Goal: Register for event/course

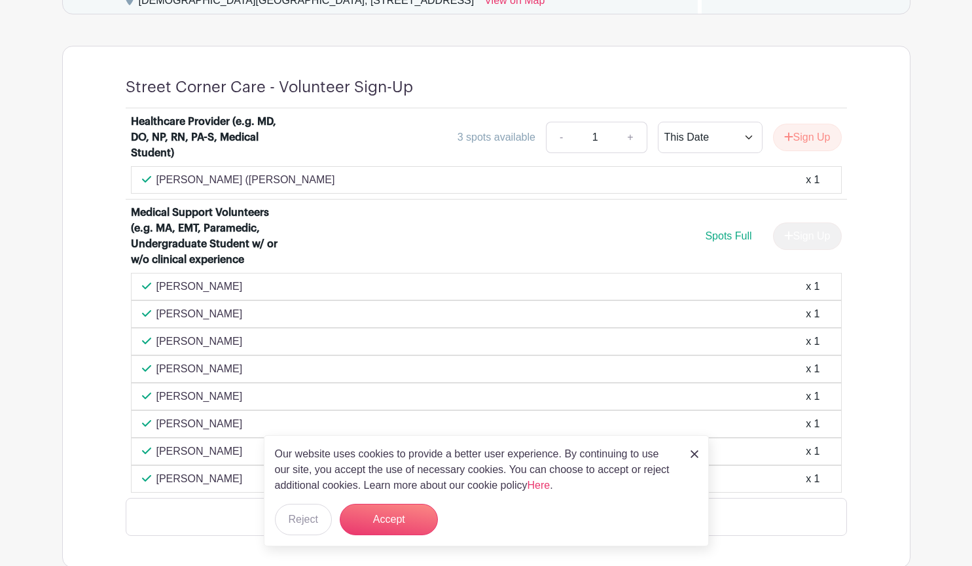
scroll to position [809, 0]
click at [688, 455] on div "Our website uses cookies to provide a better user experience. By continuing to …" at bounding box center [486, 490] width 445 height 111
click at [697, 455] on img at bounding box center [695, 455] width 8 height 8
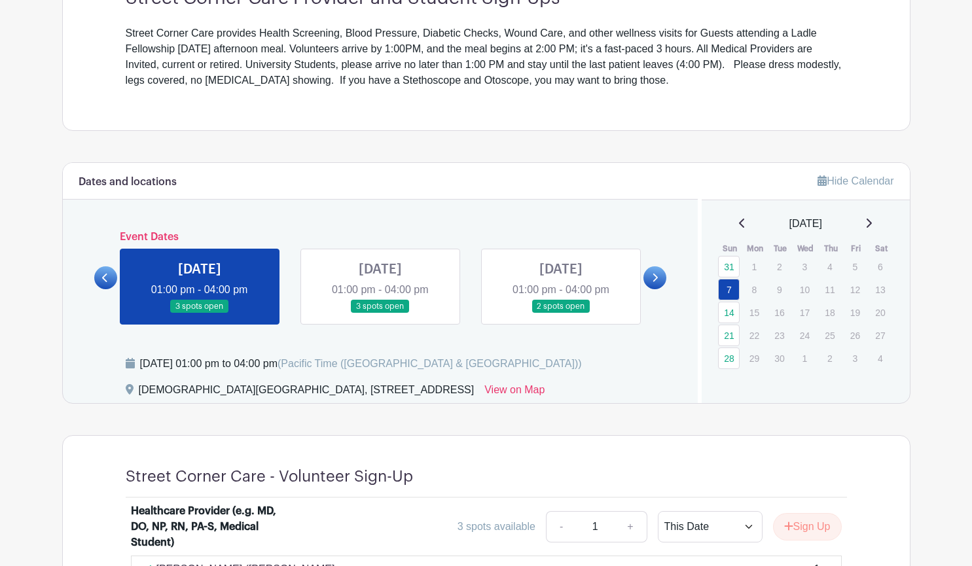
scroll to position [416, 0]
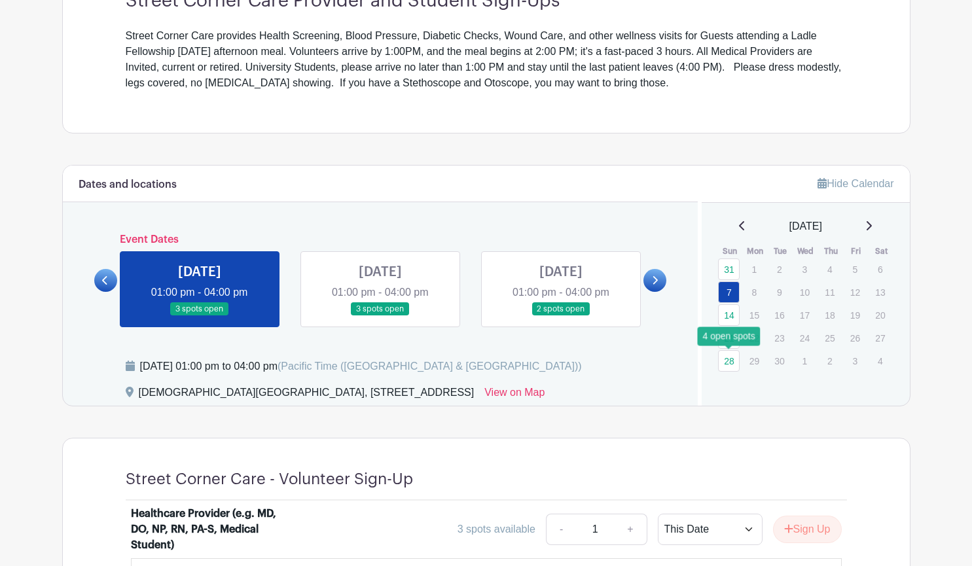
click at [730, 360] on link "28" at bounding box center [729, 361] width 22 height 22
click at [729, 363] on link "28" at bounding box center [729, 361] width 22 height 22
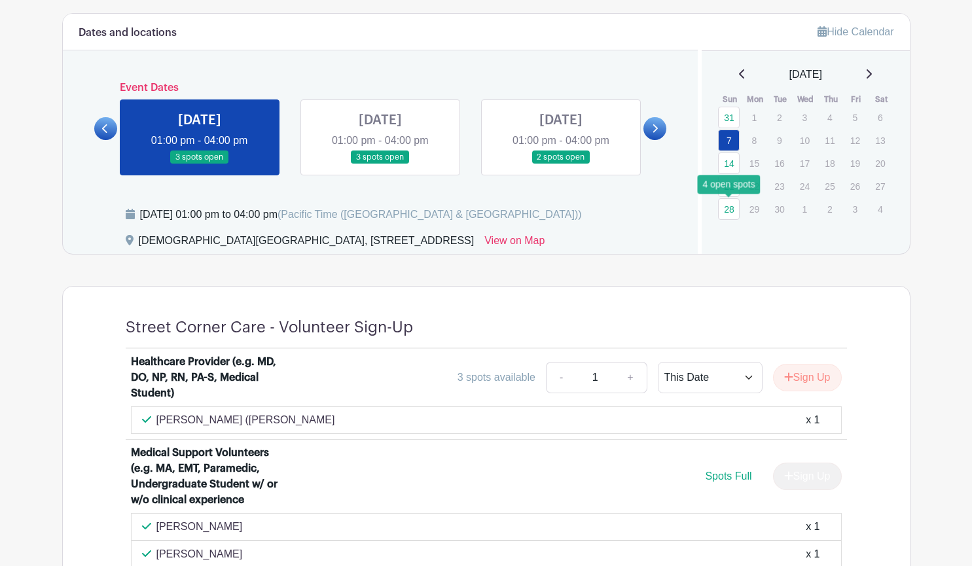
scroll to position [570, 0]
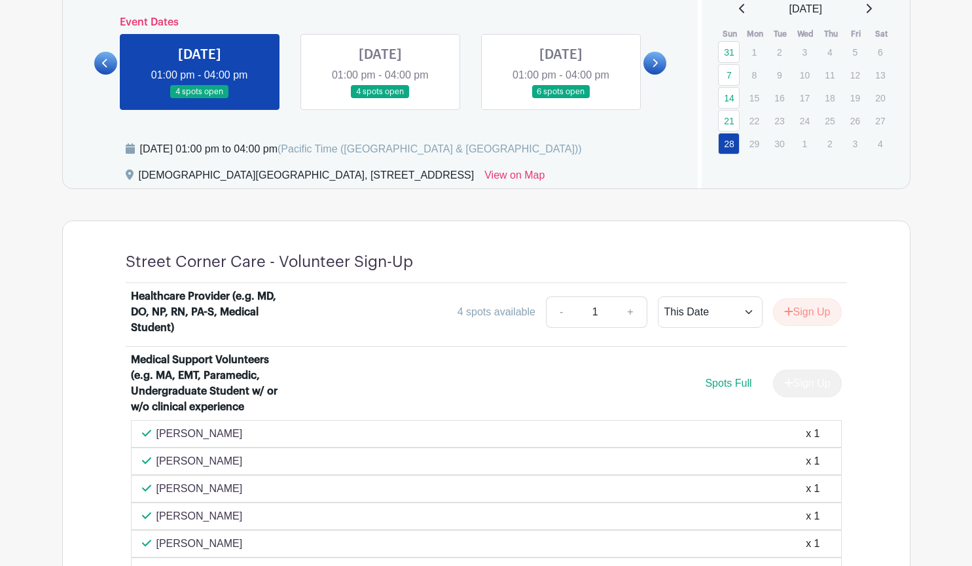
scroll to position [633, 0]
click at [872, 8] on icon at bounding box center [869, 9] width 7 height 10
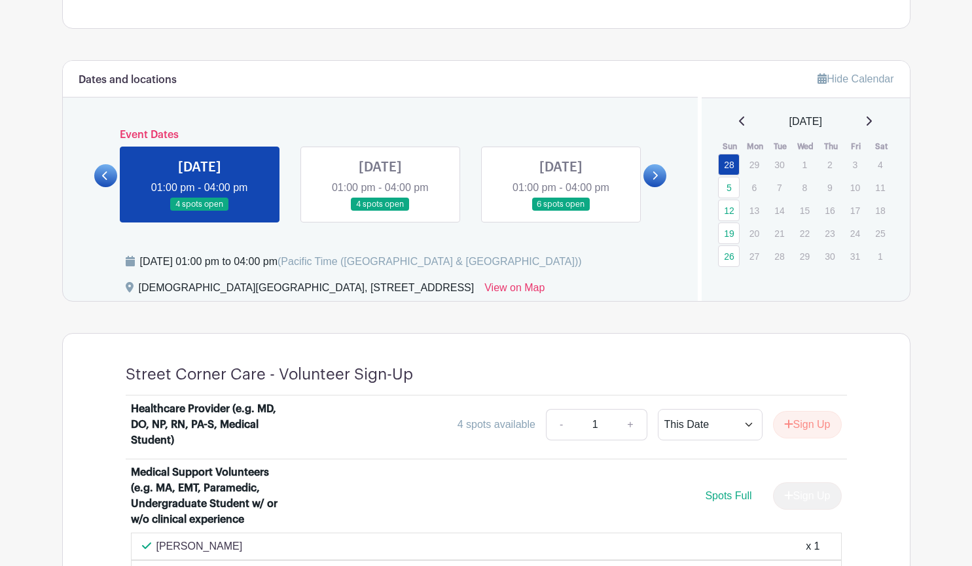
scroll to position [520, 0]
click at [872, 121] on icon at bounding box center [869, 122] width 7 height 10
click at [872, 124] on icon at bounding box center [869, 121] width 5 height 9
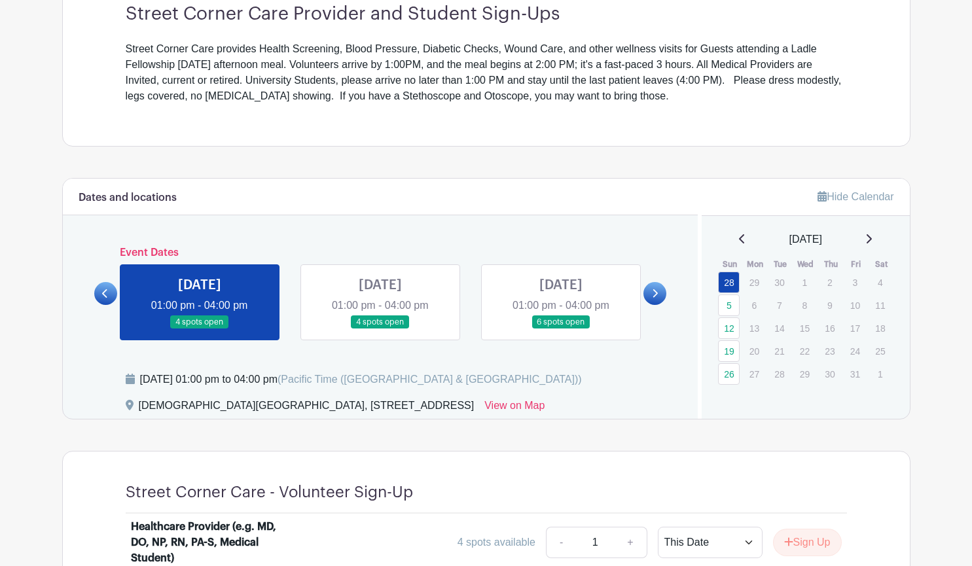
scroll to position [402, 0]
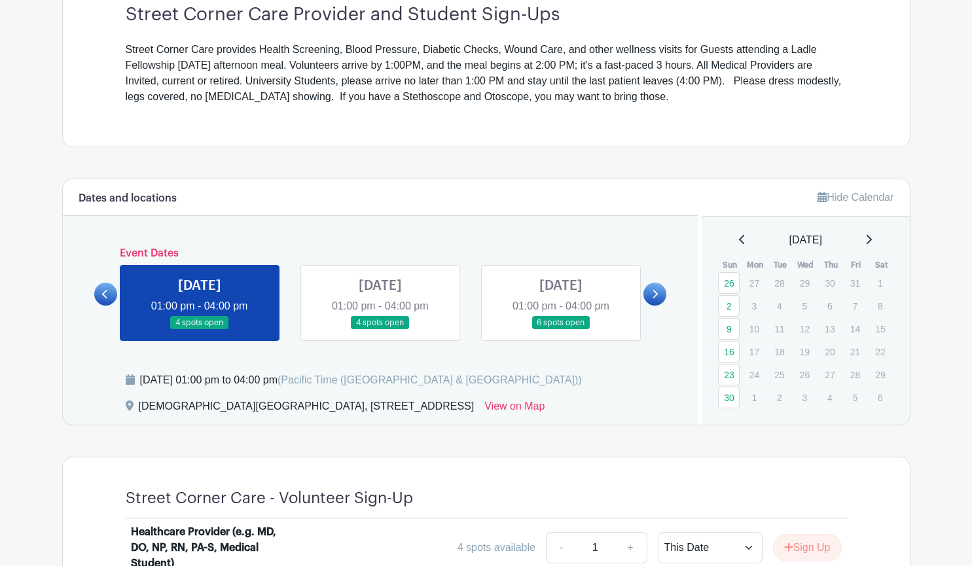
click at [739, 241] on icon at bounding box center [742, 239] width 7 height 10
click at [739, 240] on icon at bounding box center [742, 239] width 7 height 10
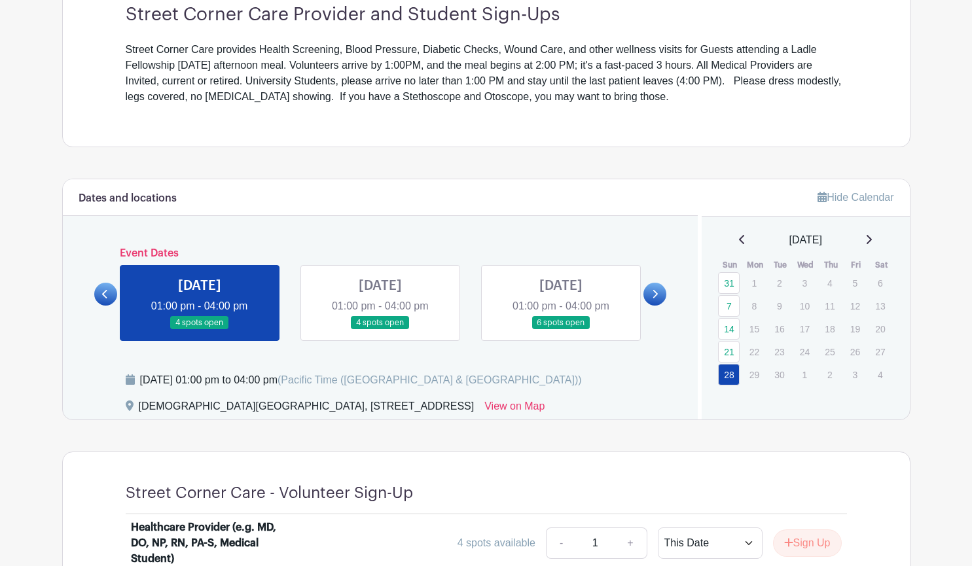
click at [872, 241] on icon at bounding box center [869, 239] width 5 height 9
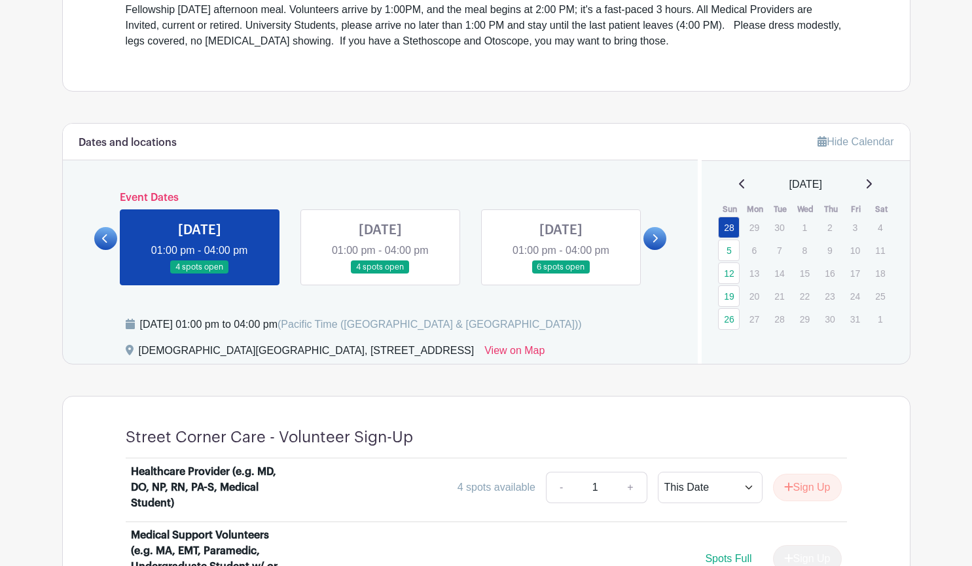
scroll to position [458, 0]
click at [731, 273] on link "12" at bounding box center [729, 273] width 22 height 22
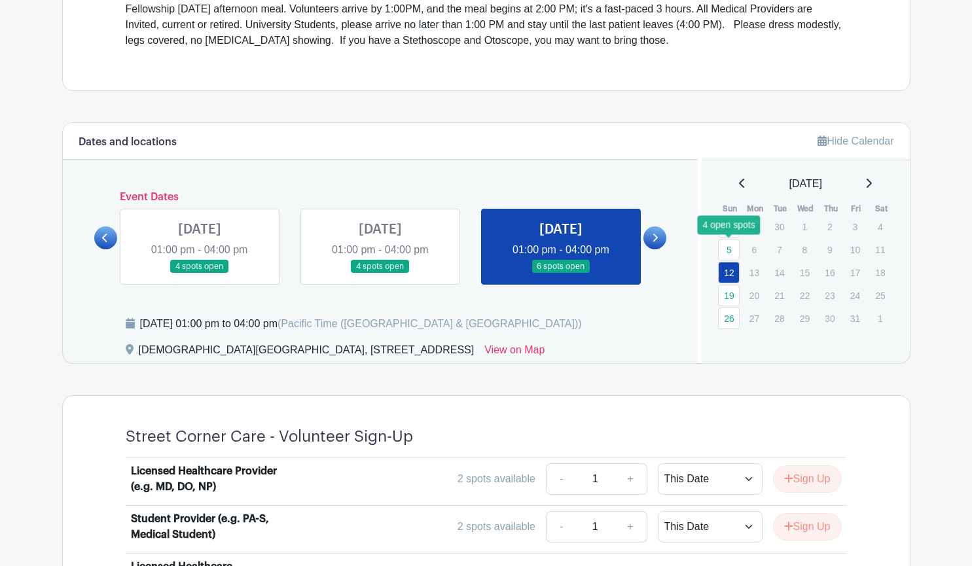
click at [733, 253] on link "5" at bounding box center [729, 250] width 22 height 22
click at [735, 246] on link "5" at bounding box center [729, 250] width 22 height 22
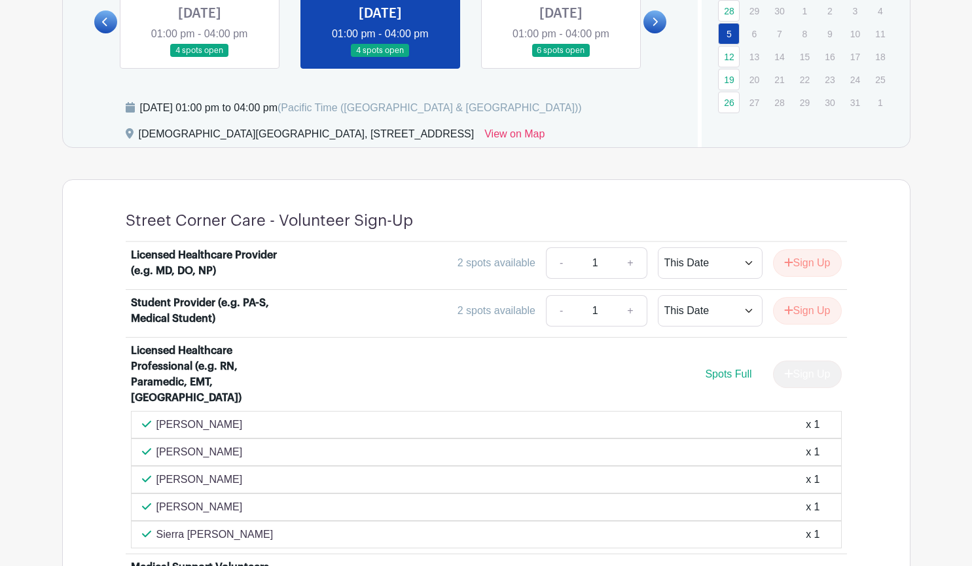
scroll to position [671, 0]
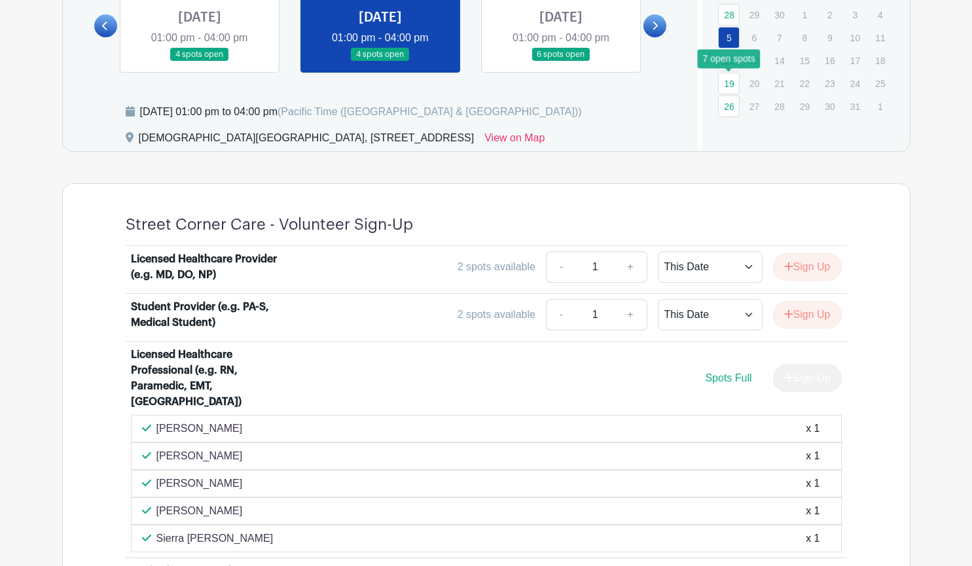
click at [731, 83] on link "19" at bounding box center [729, 84] width 22 height 22
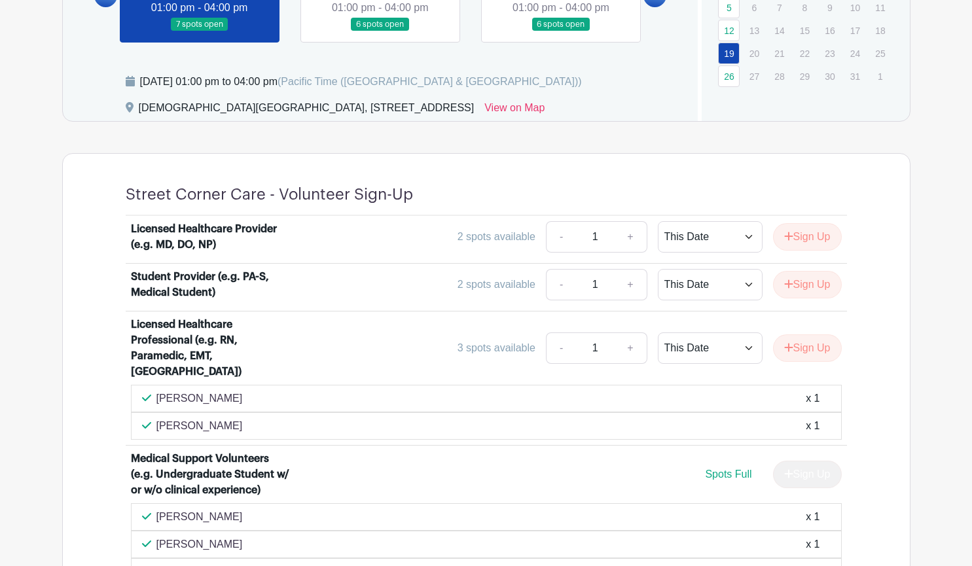
scroll to position [696, 0]
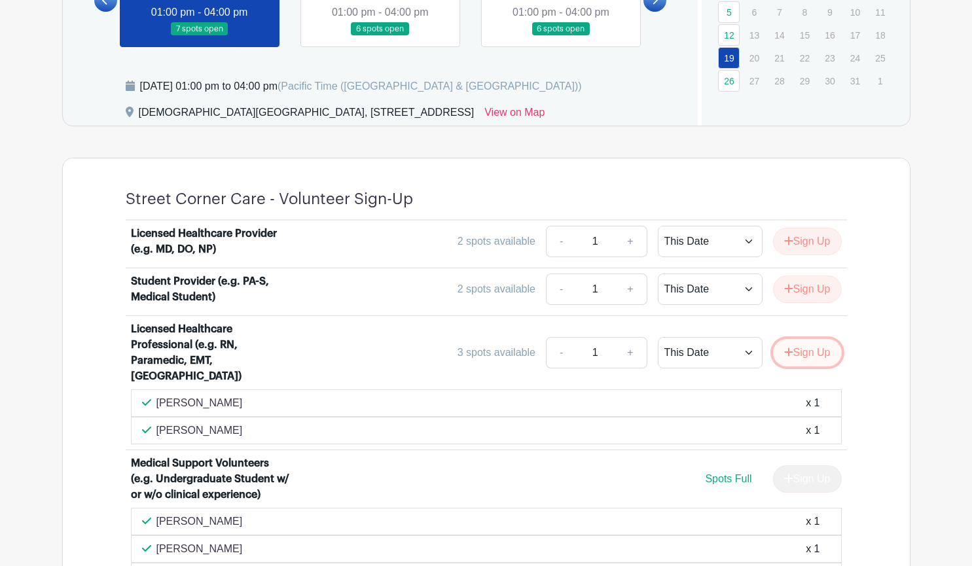
click at [800, 339] on button "Sign Up" at bounding box center [807, 353] width 69 height 28
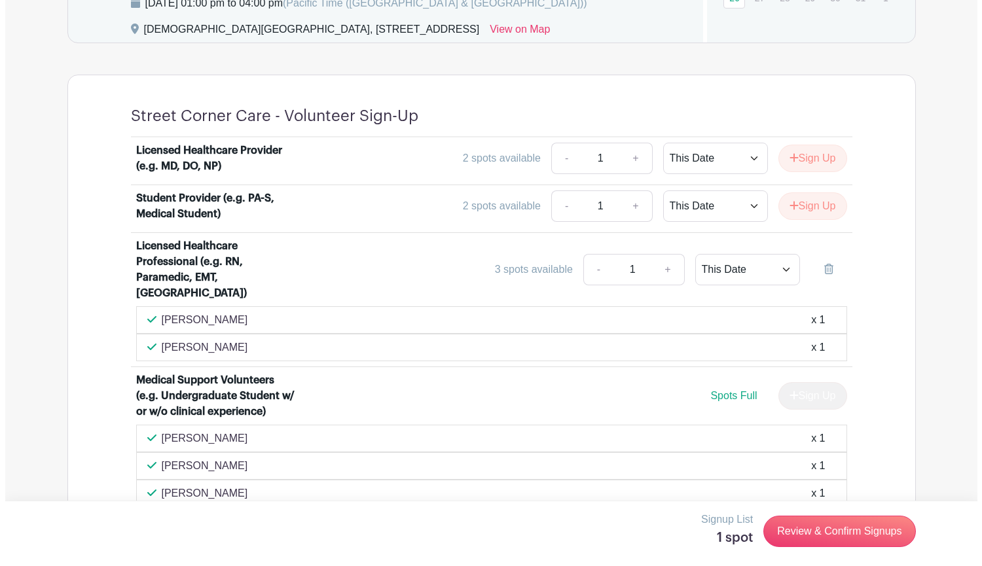
scroll to position [780, 0]
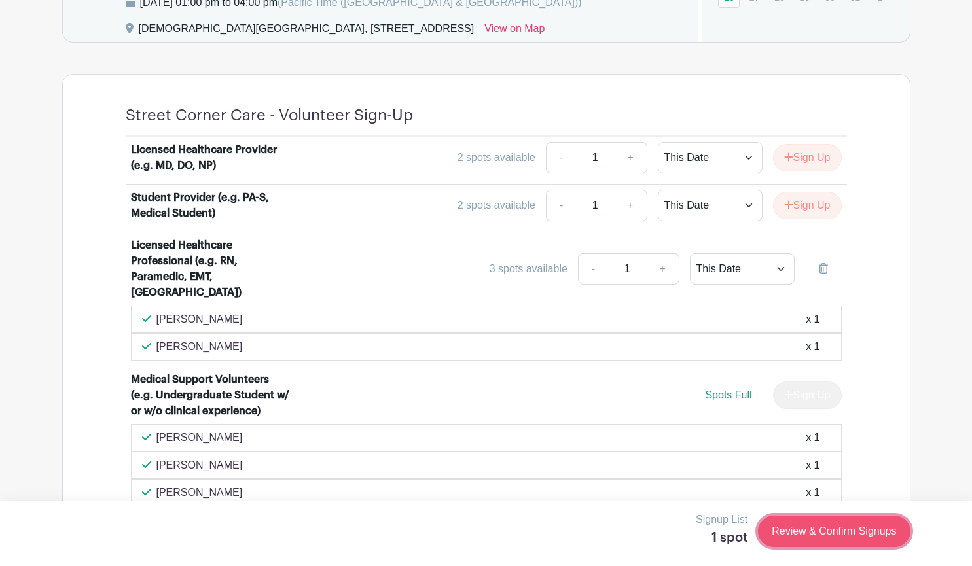
click at [849, 534] on link "Review & Confirm Signups" at bounding box center [834, 531] width 152 height 31
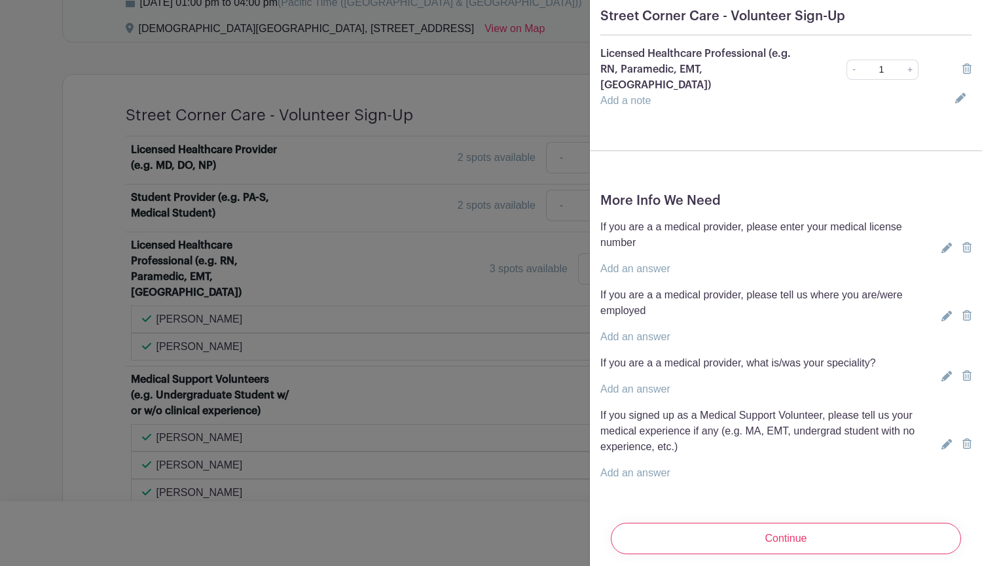
scroll to position [119, 0]
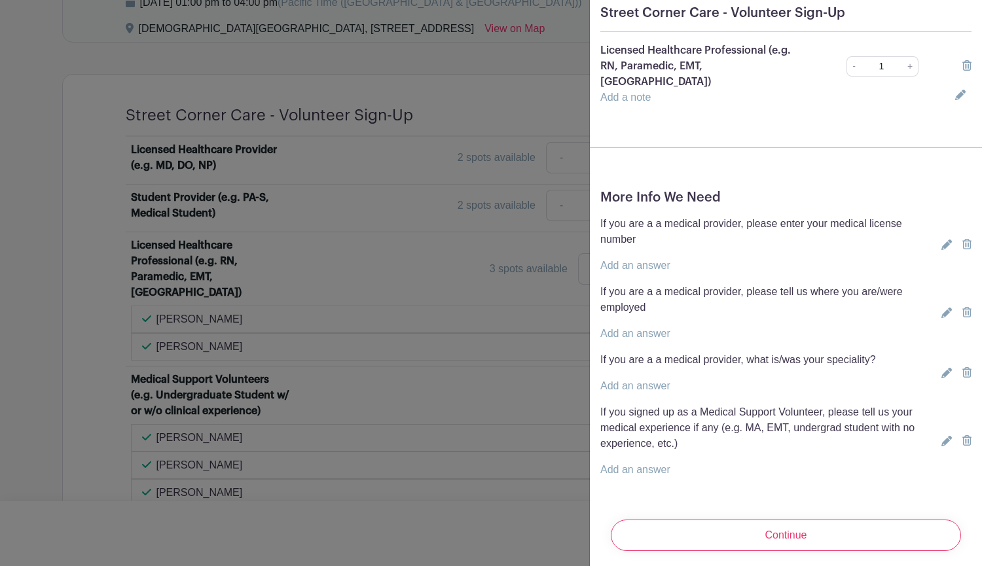
click at [654, 464] on link "Add an answer" at bounding box center [635, 469] width 70 height 11
click at [661, 462] on input "text" at bounding box center [776, 477] width 352 height 31
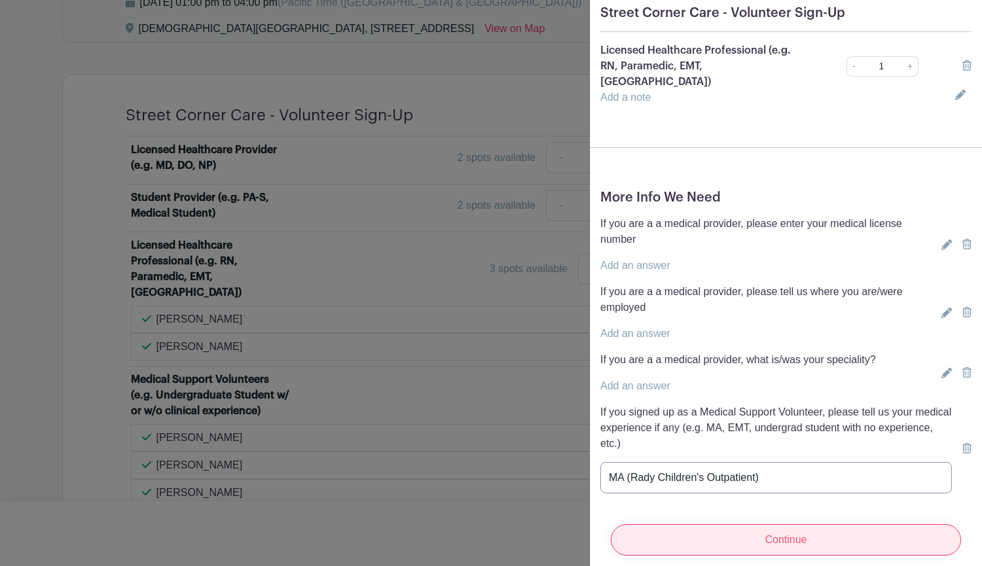
type input "MA (Rady Children's Outpatient)"
click at [728, 536] on input "Continue" at bounding box center [786, 540] width 350 height 31
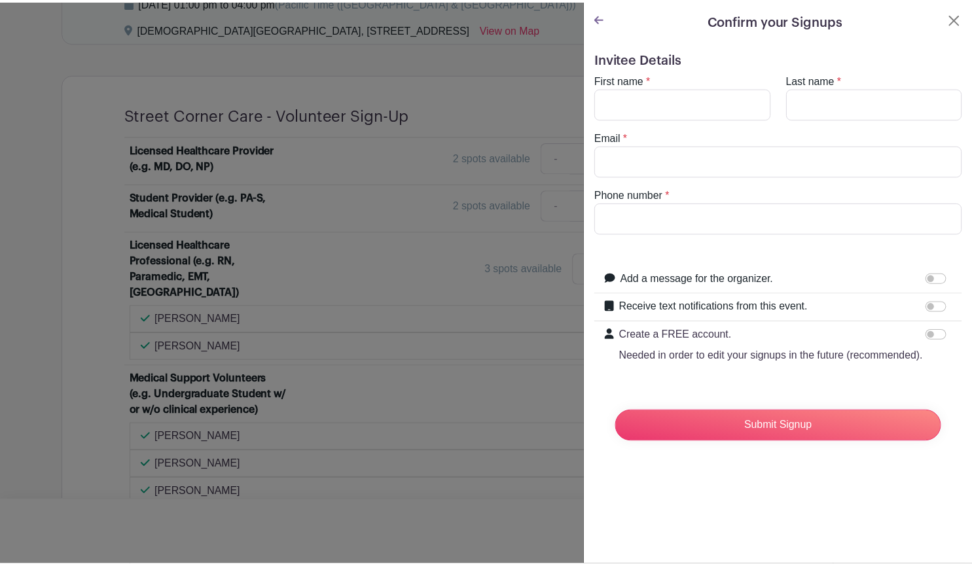
scroll to position [0, 0]
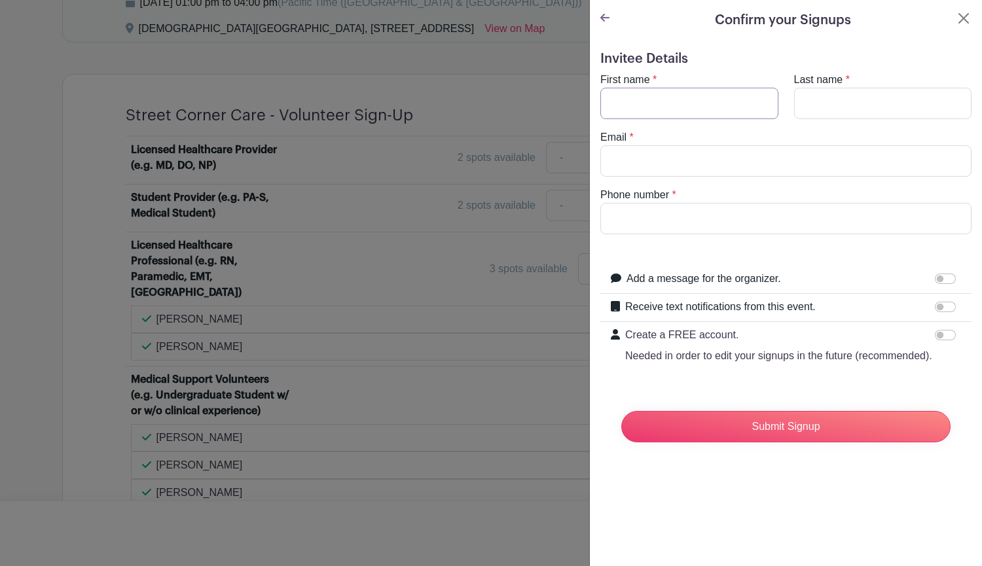
click at [690, 111] on input "First name" at bounding box center [689, 103] width 178 height 31
type input "Sophia"
type input "Butler"
type input "sophiaangelinabutler@gmail.com"
type input "9168051244"
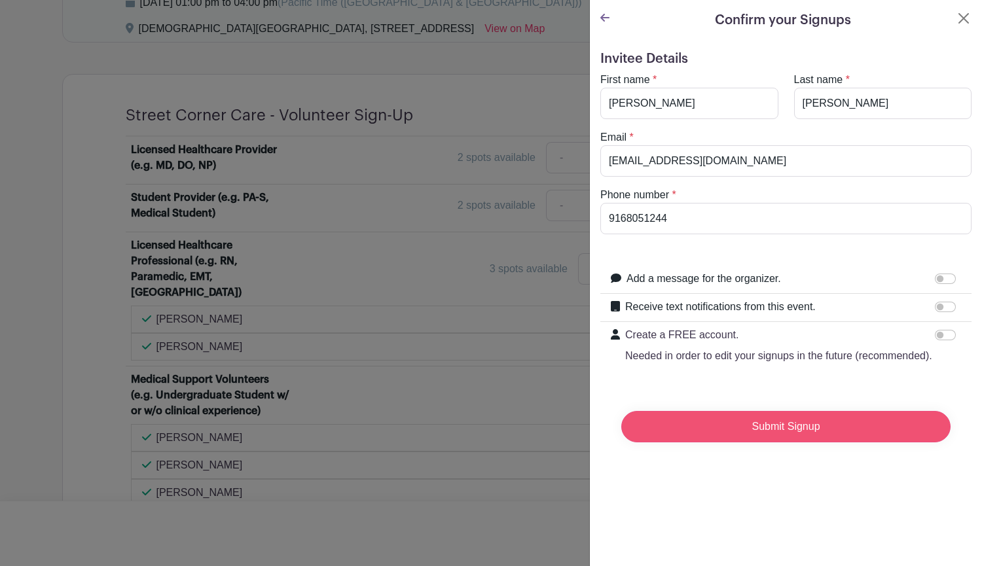
click at [707, 439] on input "Submit Signup" at bounding box center [785, 426] width 329 height 31
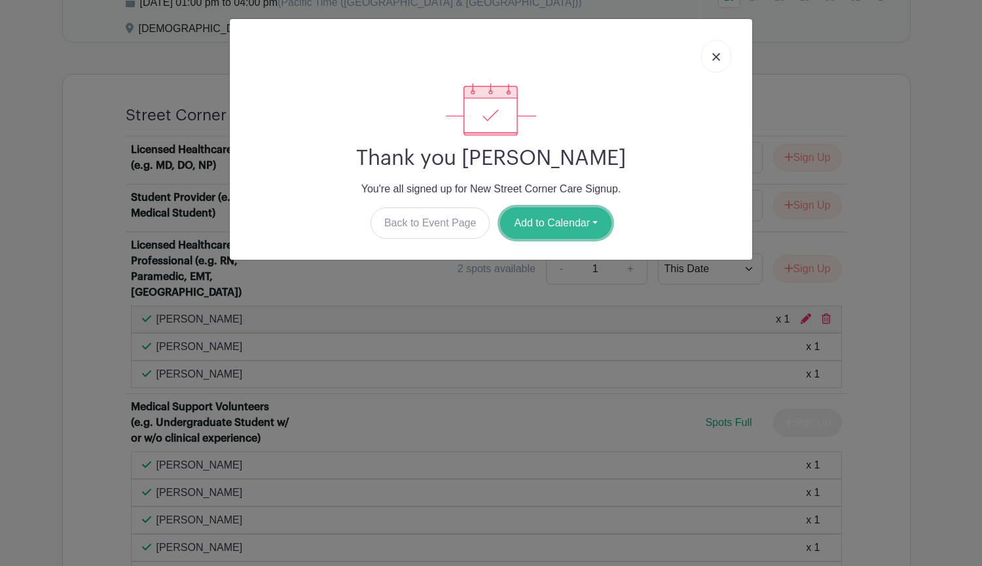
click at [563, 228] on button "Add to Calendar" at bounding box center [555, 223] width 111 height 31
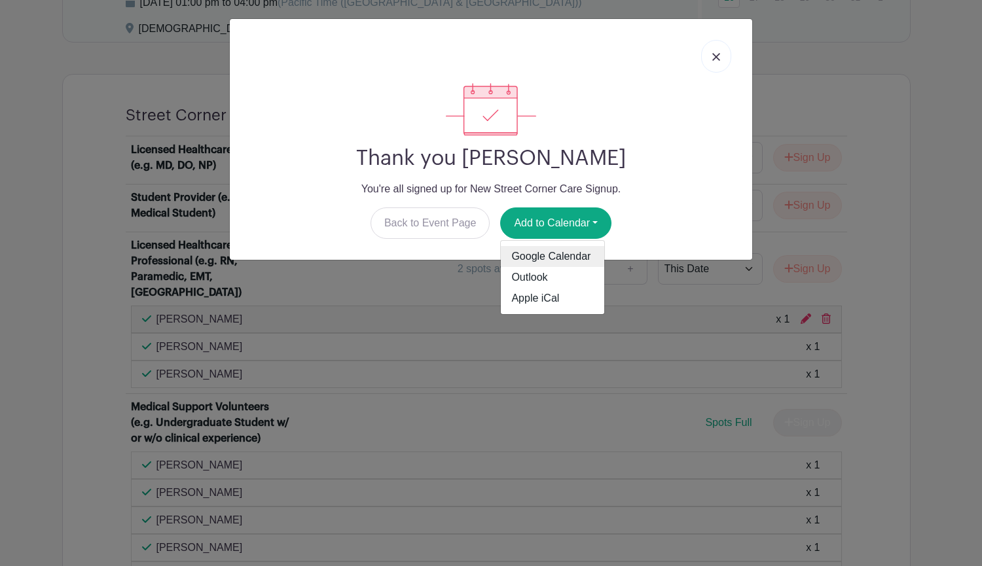
click at [564, 252] on link "Google Calendar" at bounding box center [552, 256] width 103 height 21
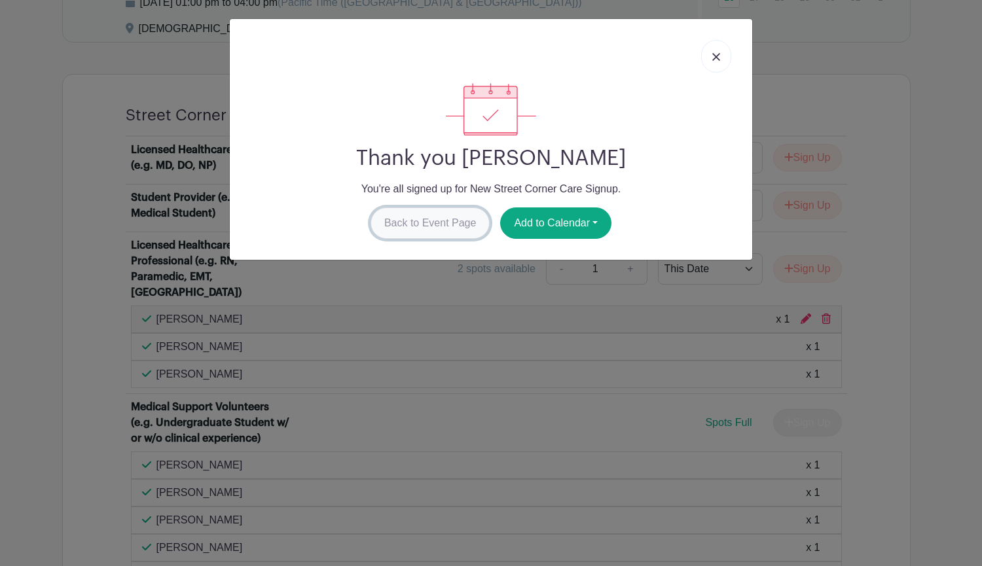
click at [457, 223] on link "Back to Event Page" at bounding box center [431, 223] width 120 height 31
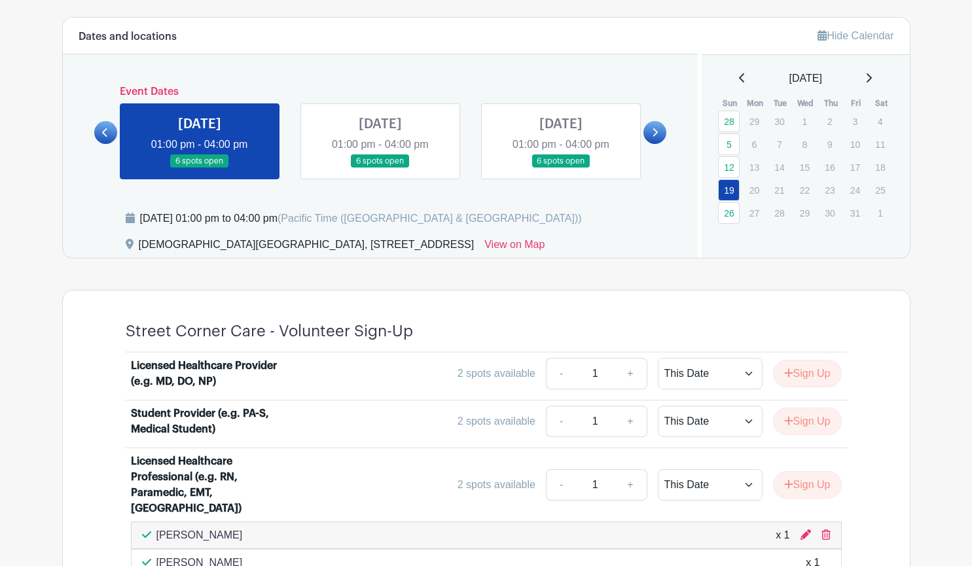
scroll to position [563, 0]
click at [872, 81] on icon at bounding box center [869, 78] width 5 height 9
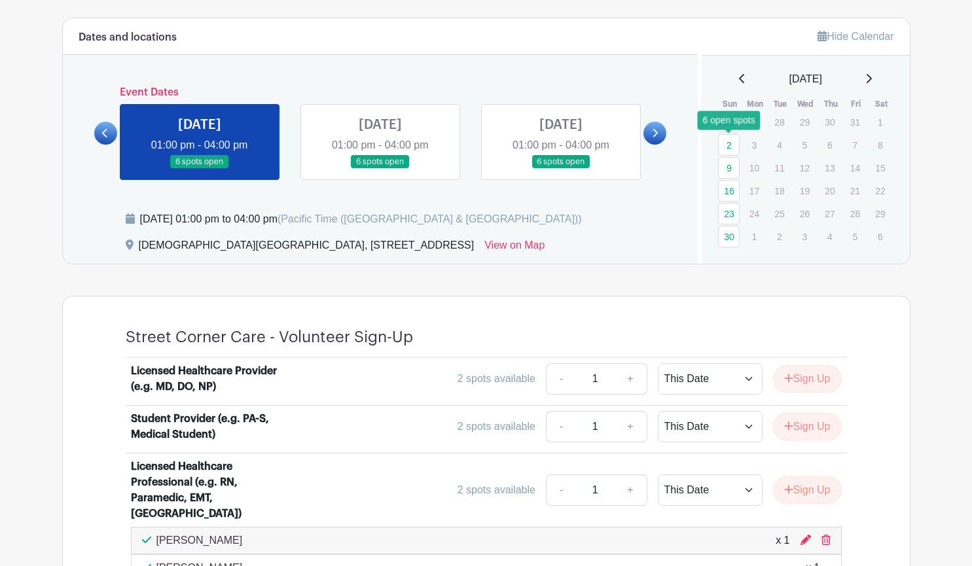
click at [736, 149] on link "2" at bounding box center [729, 145] width 22 height 22
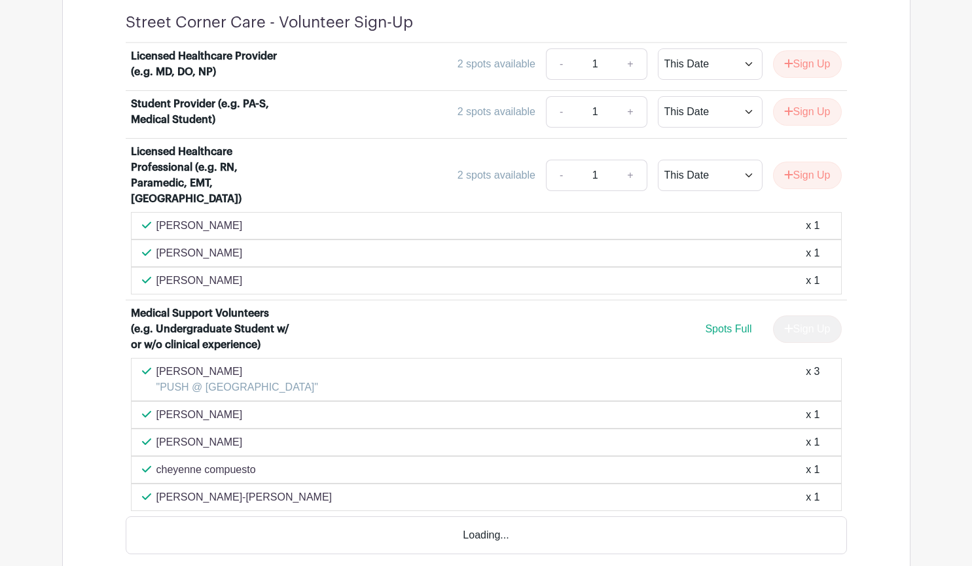
scroll to position [879, 0]
click at [276, 367] on div "Joann Cayabyab "PUSH @ UC San Diego" x 3" at bounding box center [486, 378] width 689 height 31
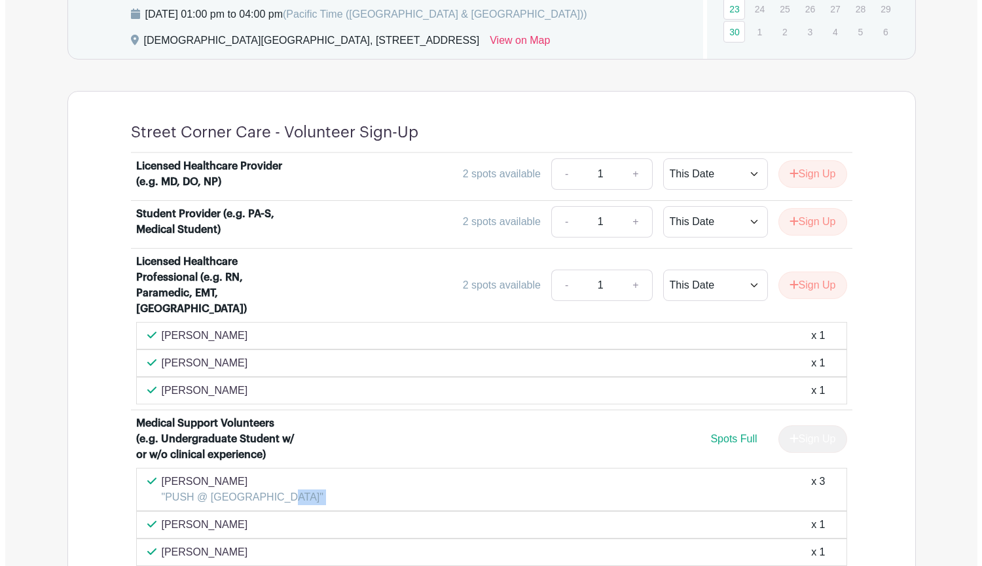
scroll to position [746, 0]
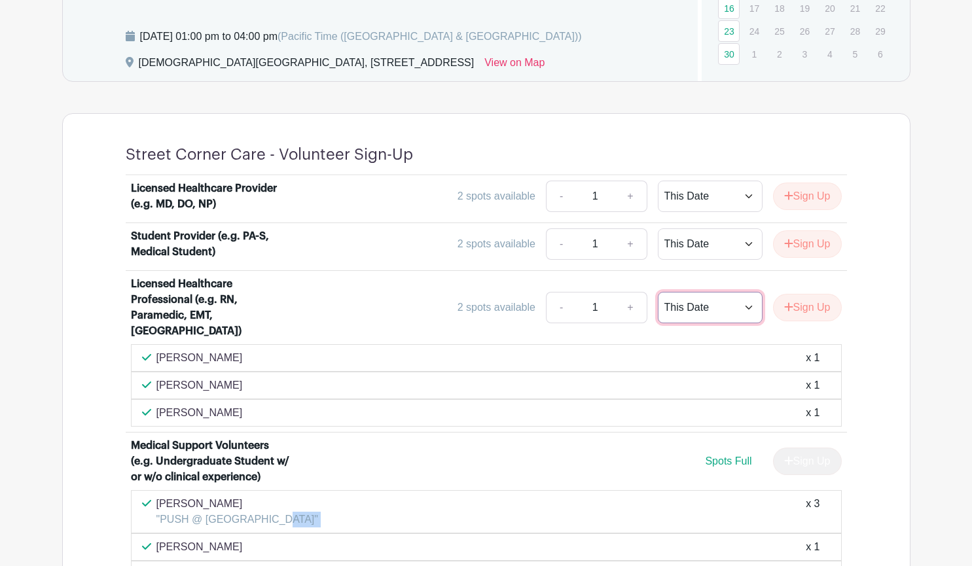
click at [747, 305] on select "This Date Select Dates" at bounding box center [710, 307] width 105 height 31
select select "select_dates"
click at [658, 292] on select "This Date Select Dates" at bounding box center [710, 307] width 105 height 31
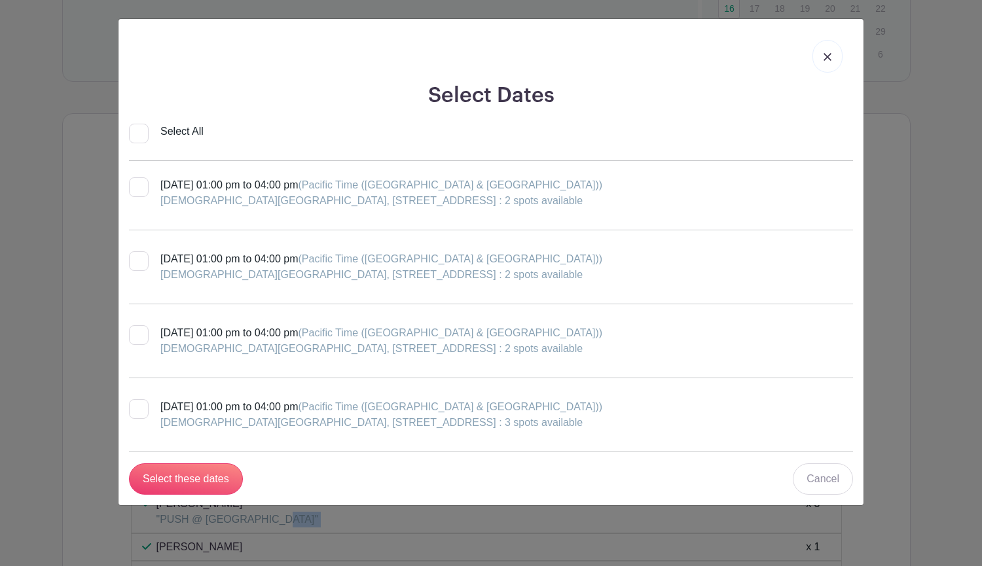
scroll to position [225, 0]
click at [138, 259] on div at bounding box center [139, 263] width 20 height 20
click at [138, 259] on input "Sunday, November 02, 2025 at 01:00 pm to 04:00 pm (Pacific Time (US & Canada)) …" at bounding box center [133, 257] width 9 height 9
checkbox input "true"
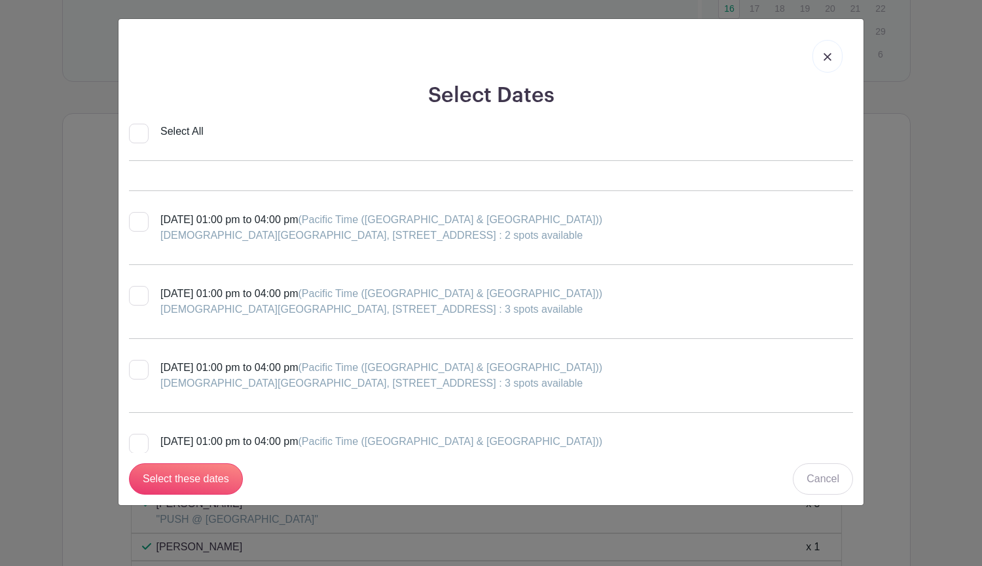
scroll to position [341, 0]
click at [147, 297] on div at bounding box center [139, 296] width 20 height 20
click at [138, 294] on input "Sunday, November 16, 2025 at 01:00 pm to 04:00 pm (Pacific Time (US & Canada)) …" at bounding box center [133, 290] width 9 height 9
checkbox input "true"
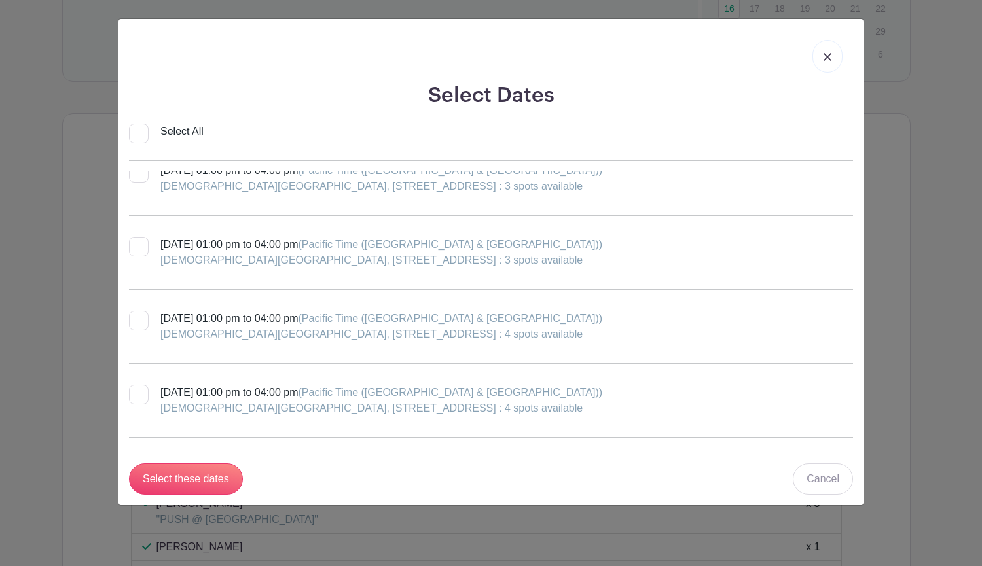
scroll to position [601, 0]
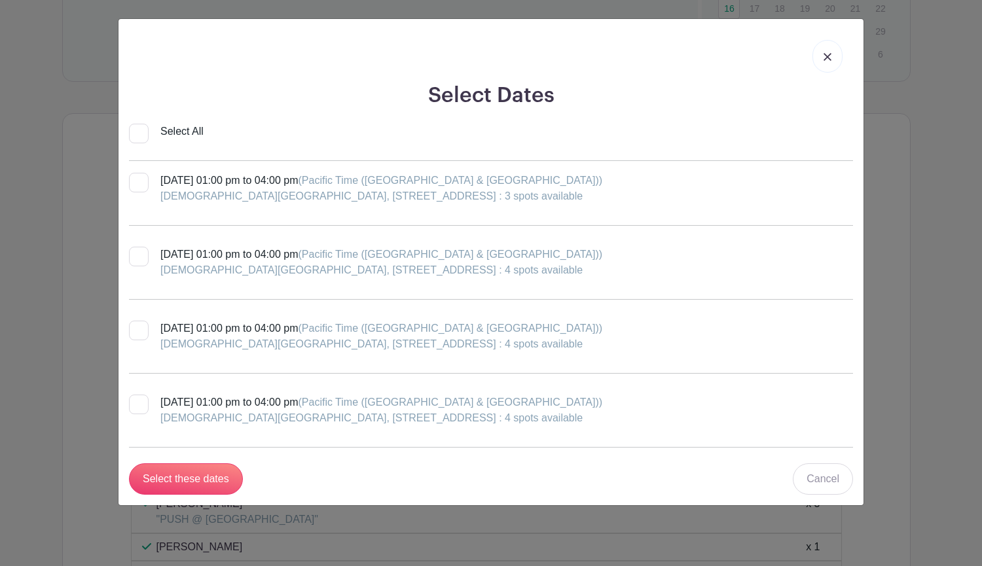
click at [144, 337] on div at bounding box center [139, 331] width 20 height 20
click at [138, 329] on input "Sunday, December 14, 2025 at 01:00 pm to 04:00 pm (Pacific Time (US & Canada)) …" at bounding box center [133, 325] width 9 height 9
checkbox input "true"
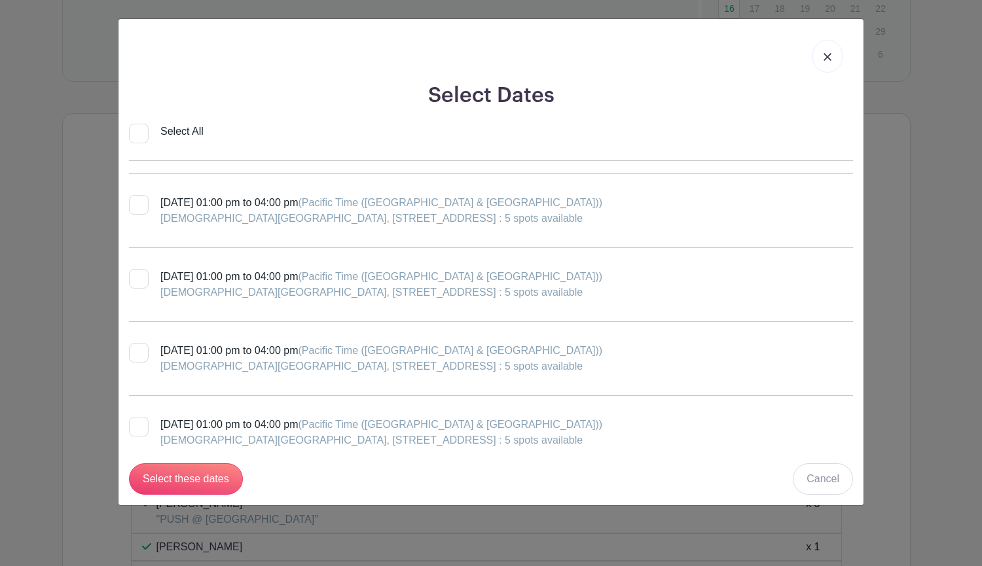
scroll to position [876, 0]
click at [139, 353] on div at bounding box center [139, 352] width 20 height 20
click at [138, 350] on input "Sunday, January 11, 2026 at 01:00 pm to 04:00 pm (Pacific Time (US & Canada)) F…" at bounding box center [133, 346] width 9 height 9
checkbox input "true"
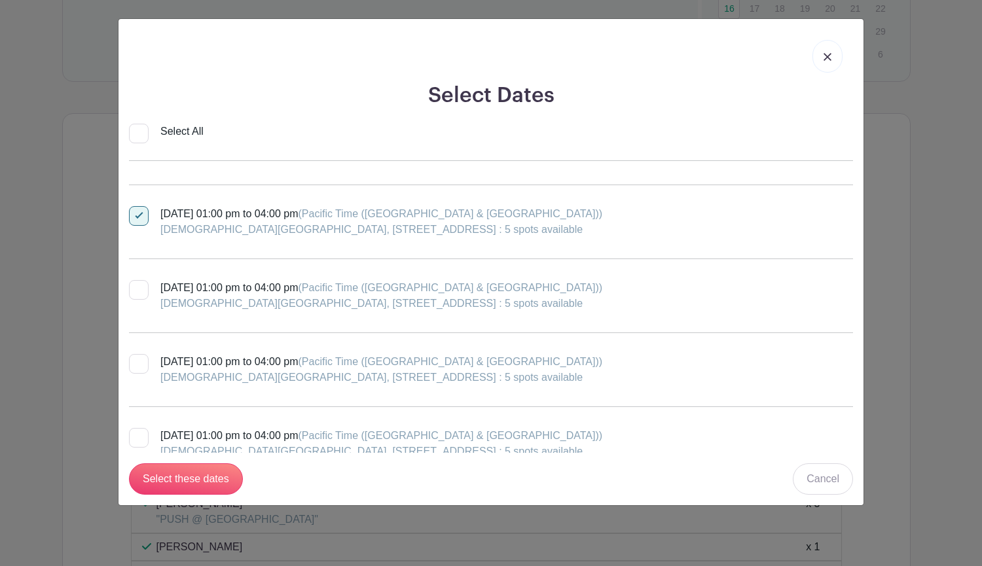
scroll to position [1013, 0]
click at [145, 364] on div at bounding box center [139, 363] width 20 height 20
click at [138, 361] on input "Sunday, January 25, 2026 at 01:00 pm to 04:00 pm (Pacific Time (US & Canada)) F…" at bounding box center [133, 357] width 9 height 9
checkbox input "true"
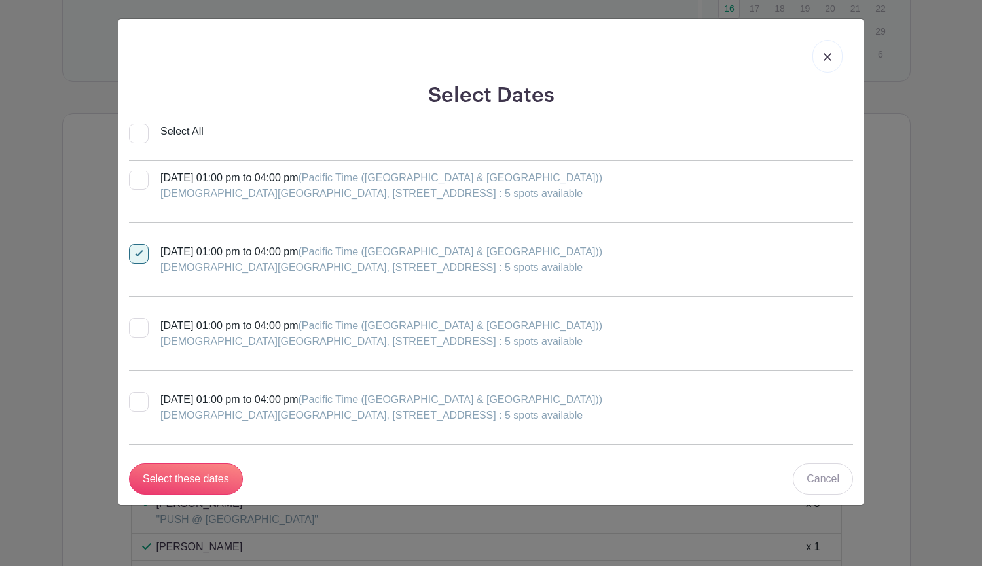
scroll to position [1162, 0]
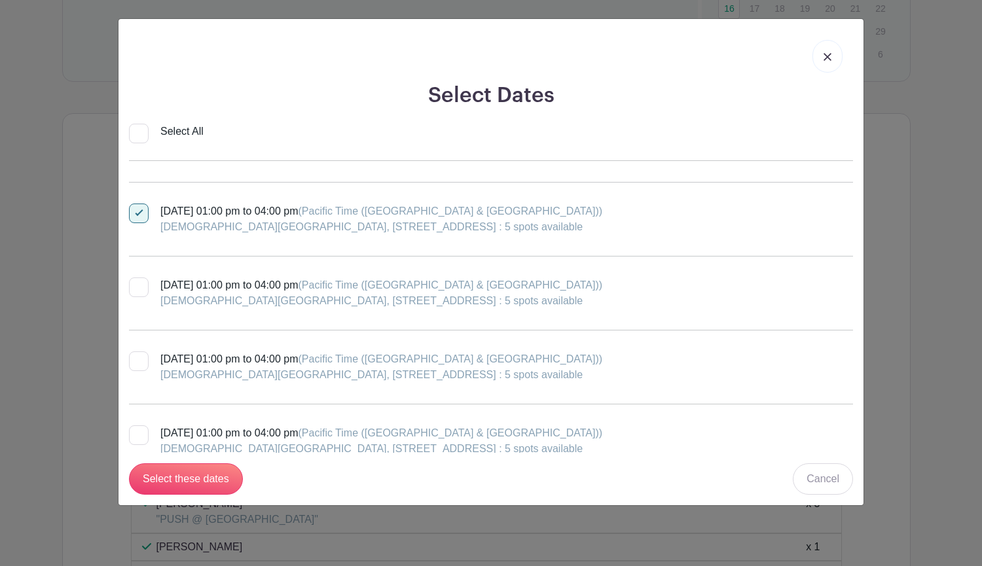
click at [139, 367] on div at bounding box center [139, 362] width 20 height 20
click at [138, 360] on input "Sunday, February 08, 2026 at 01:00 pm to 04:00 pm (Pacific Time (US & Canada)) …" at bounding box center [133, 356] width 9 height 9
checkbox input "true"
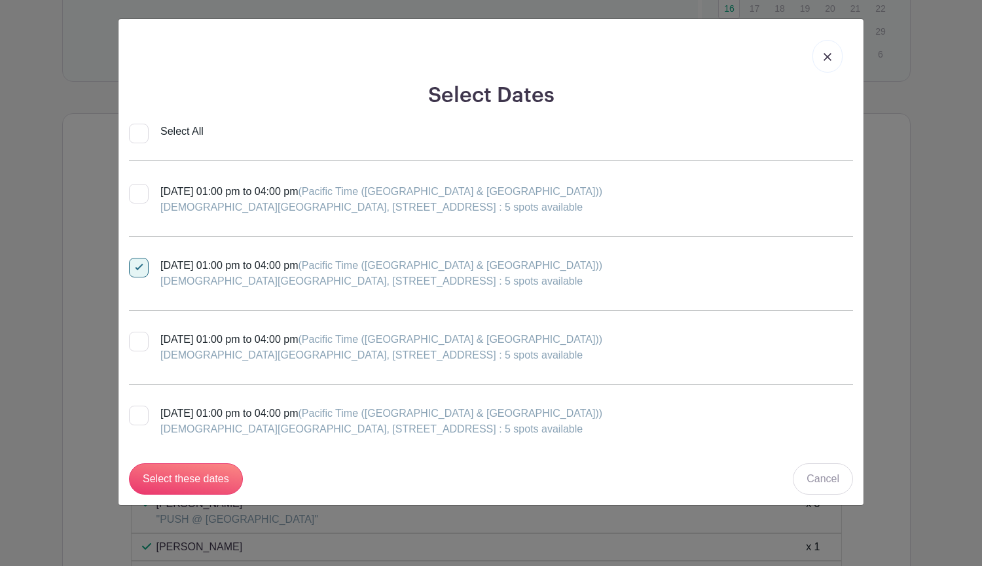
scroll to position [1257, 0]
click at [141, 416] on div at bounding box center [139, 415] width 20 height 20
click at [138, 413] on input "Sunday, February 22, 2026 at 01:00 pm to 04:00 pm (Pacific Time (US & Canada)) …" at bounding box center [133, 409] width 9 height 9
checkbox input "true"
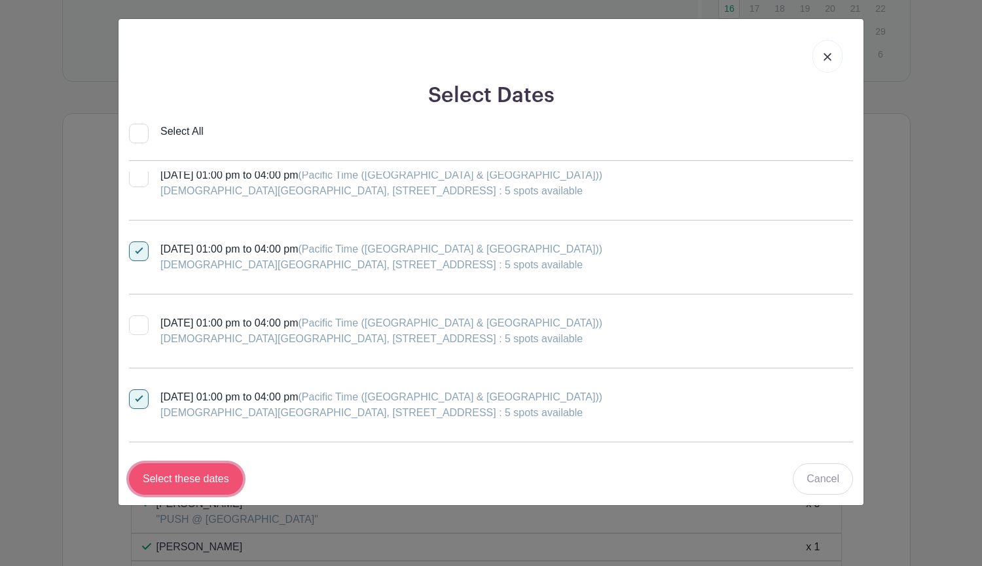
click at [214, 476] on input "Select these dates" at bounding box center [186, 479] width 114 height 31
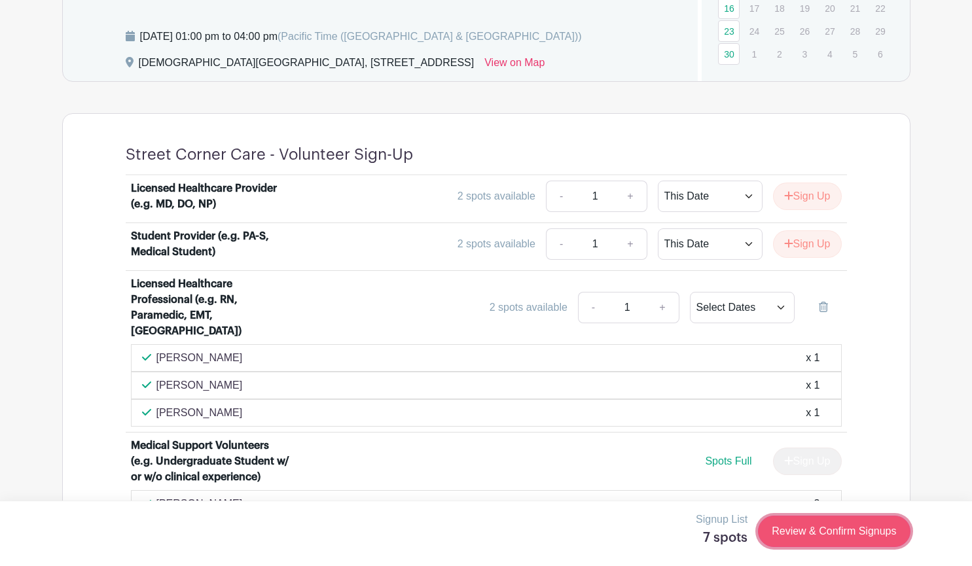
click at [815, 530] on link "Review & Confirm Signups" at bounding box center [834, 531] width 152 height 31
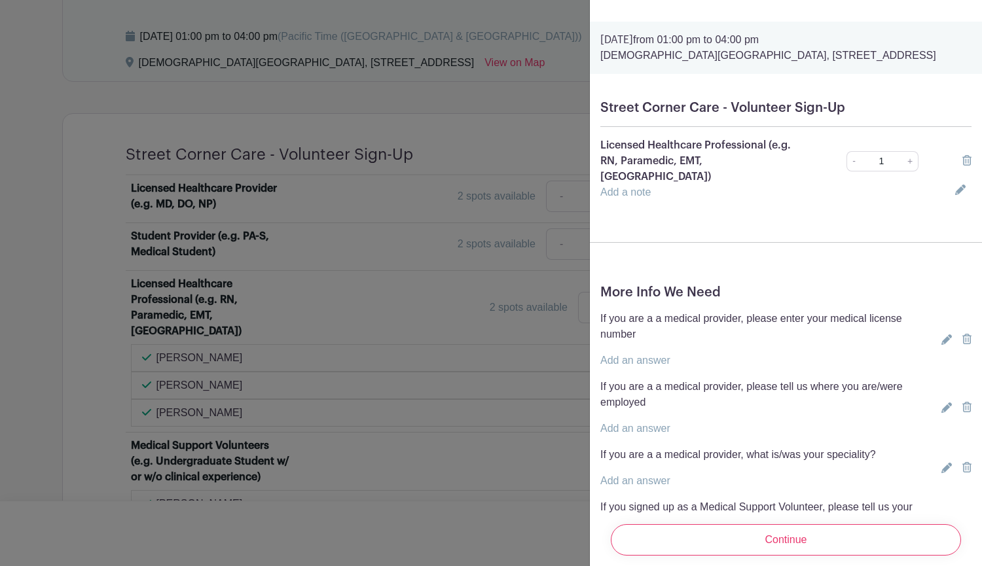
scroll to position [1257, 0]
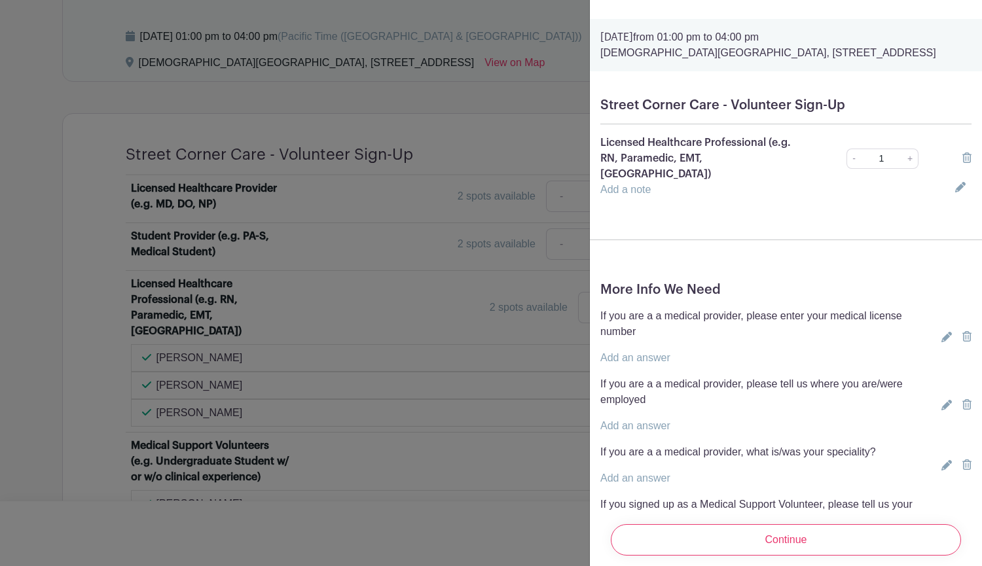
click at [664, 557] on link "Add an answer" at bounding box center [635, 562] width 70 height 11
click at [664, 555] on input "text" at bounding box center [776, 570] width 352 height 31
type input "MA (Rady Children's Outpatient)"
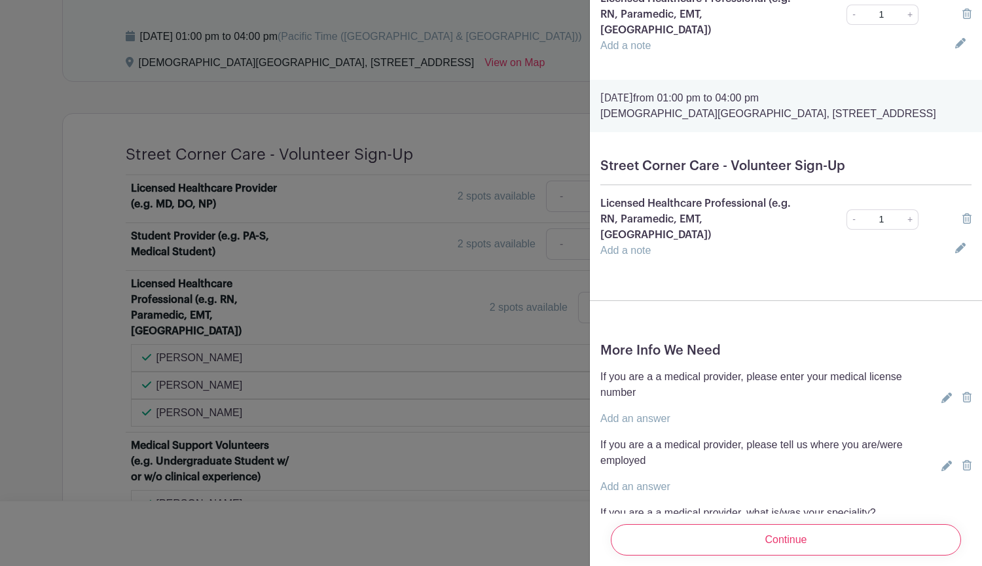
scroll to position [1272, 0]
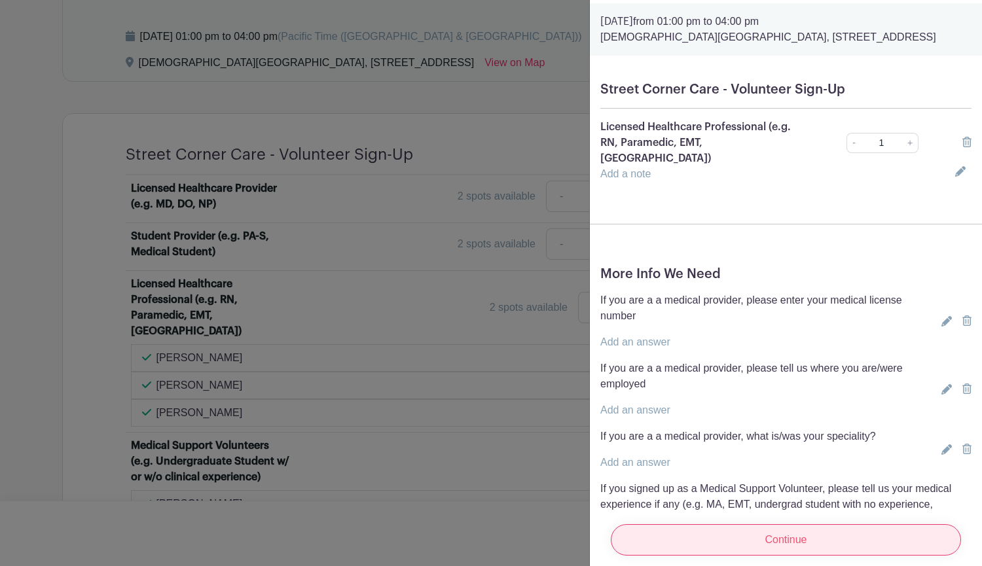
click at [756, 526] on input "Continue" at bounding box center [786, 540] width 350 height 31
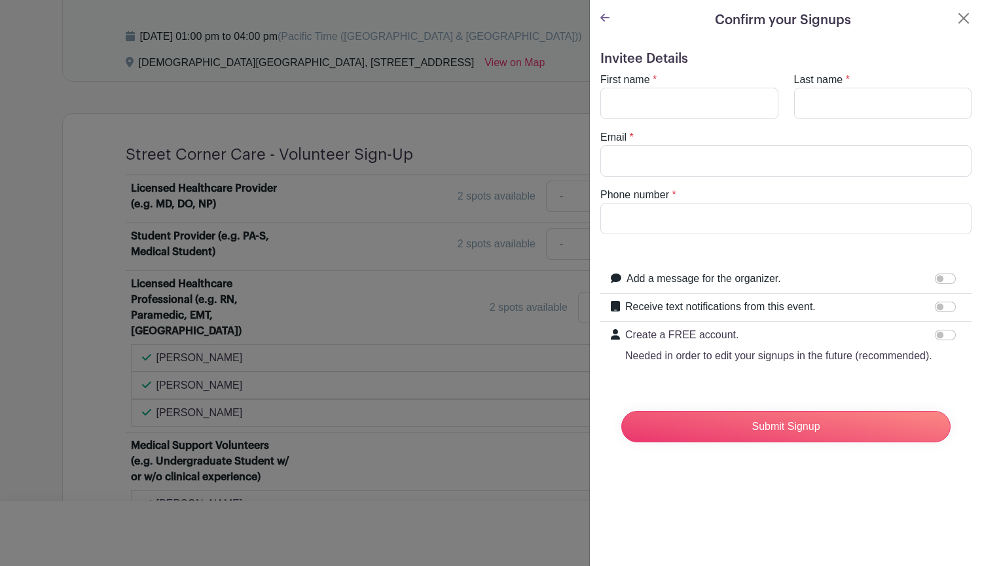
scroll to position [0, 0]
click at [693, 121] on turbo-frame "First name * Last name * Email * Phone number *" at bounding box center [785, 153] width 371 height 162
click at [703, 102] on input "First name" at bounding box center [689, 103] width 178 height 31
type input "Sophia"
type input "Butler"
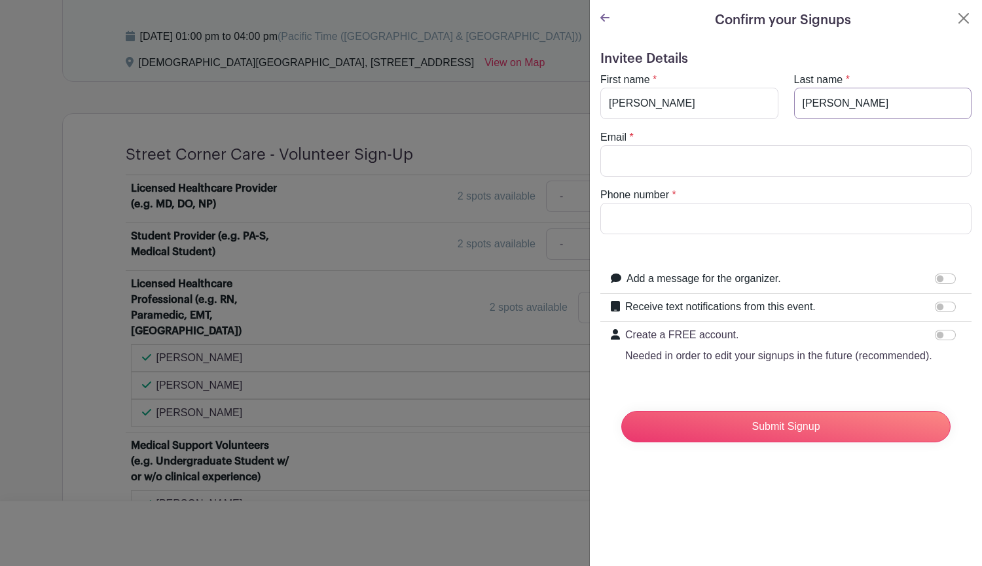
type input "sophiaabutler@gmail.com"
type input "9168051244"
drag, startPoint x: 746, startPoint y: 166, endPoint x: 648, endPoint y: 166, distance: 98.2
click at [648, 166] on input "sophiaabutler@gmail.com" at bounding box center [785, 160] width 371 height 31
type input "sophiaangelinabutler@gmail.com"
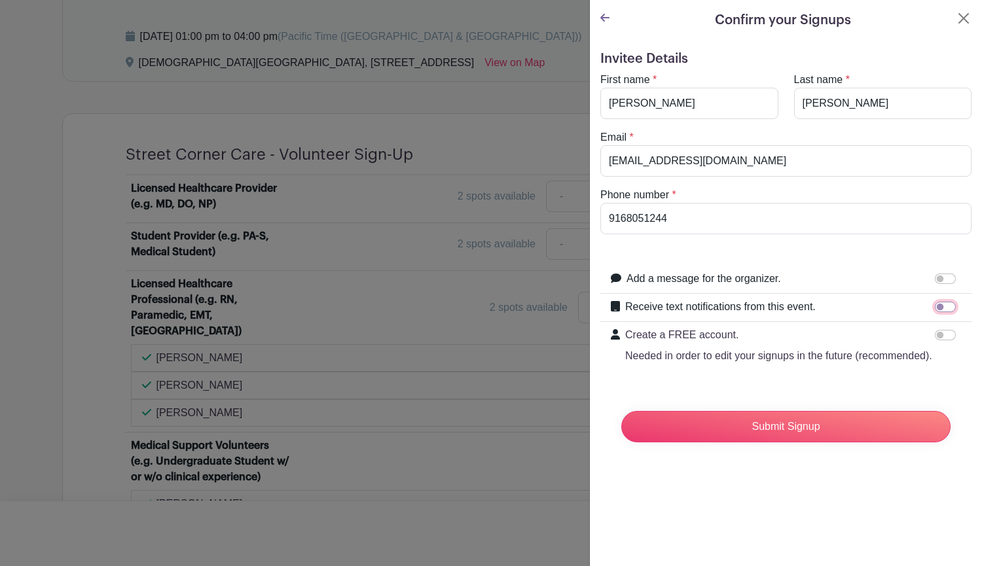
click at [935, 305] on input "Receive text notifications from this event." at bounding box center [945, 307] width 21 height 10
checkbox input "true"
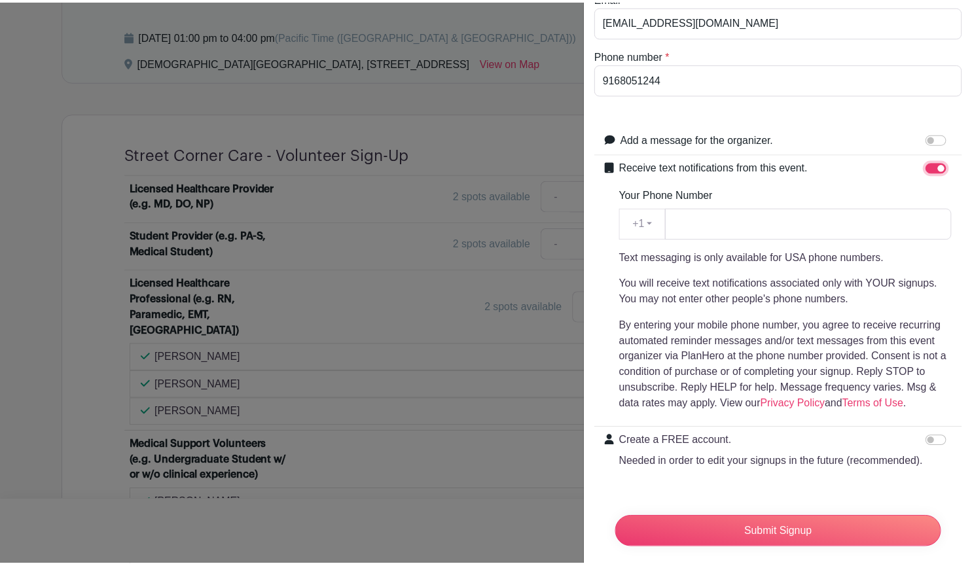
scroll to position [179, 0]
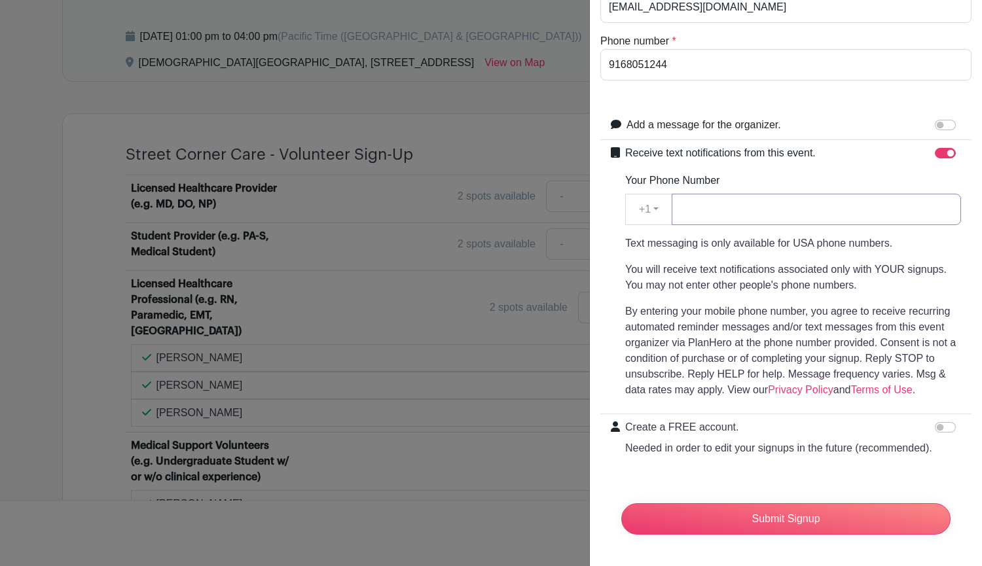
click at [778, 194] on input "Your Phone Number" at bounding box center [816, 209] width 289 height 31
type input "9168051244"
click at [742, 513] on input "Submit Signup" at bounding box center [785, 519] width 329 height 31
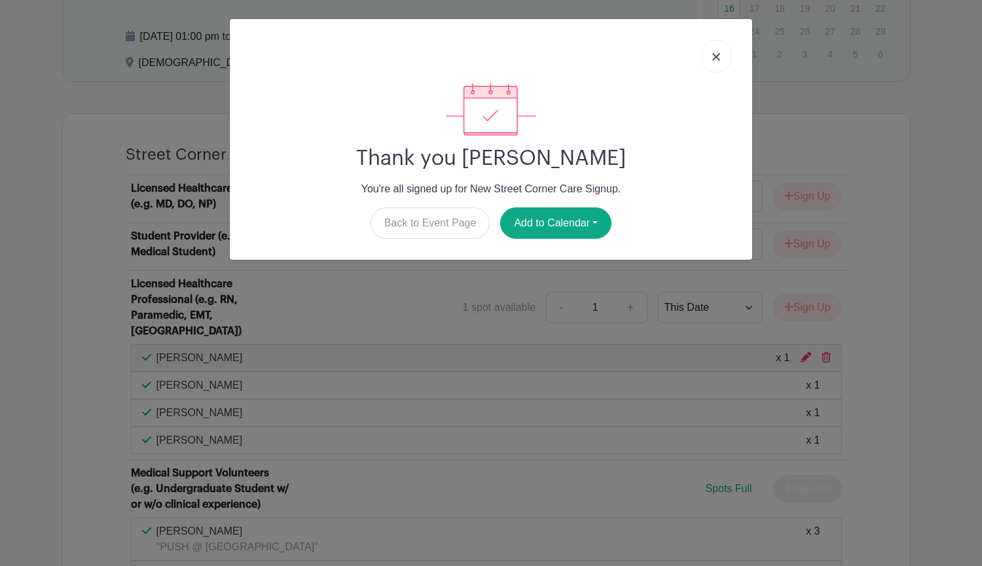
click at [720, 55] on img at bounding box center [716, 57] width 8 height 8
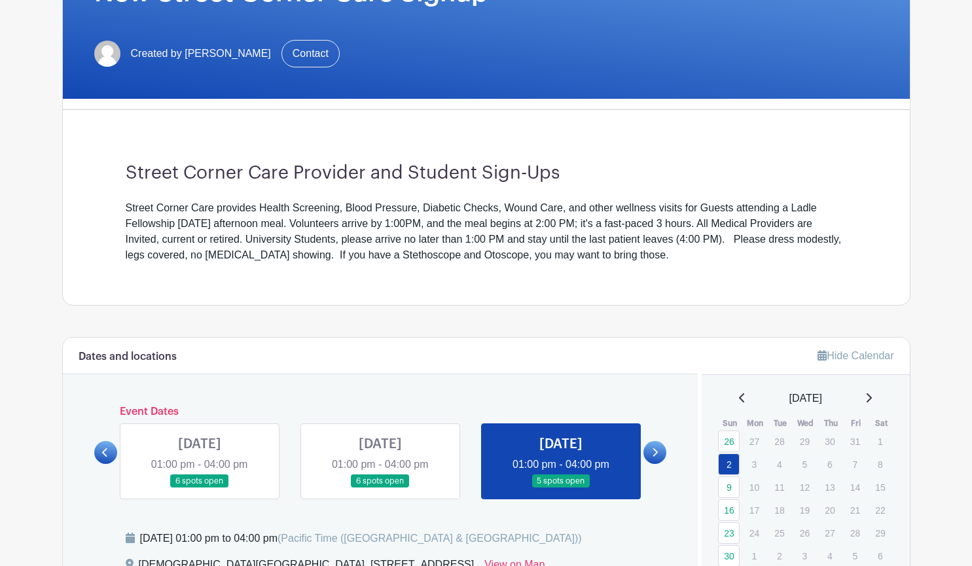
scroll to position [261, 0]
